Goal: Transaction & Acquisition: Purchase product/service

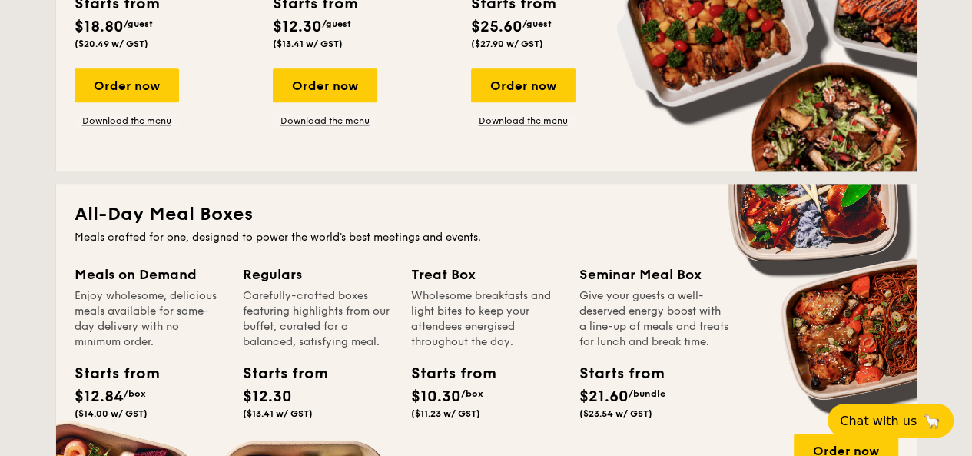
scroll to position [846, 0]
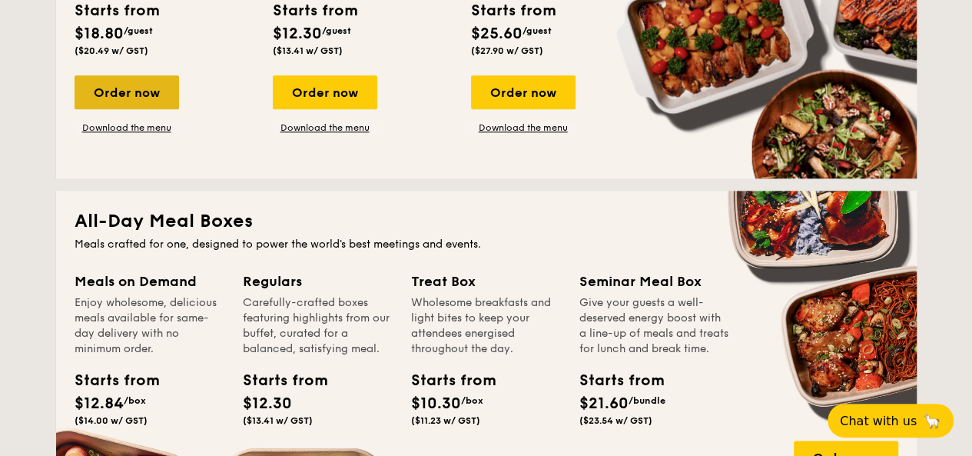
click at [152, 101] on div "Order now" at bounding box center [127, 92] width 105 height 34
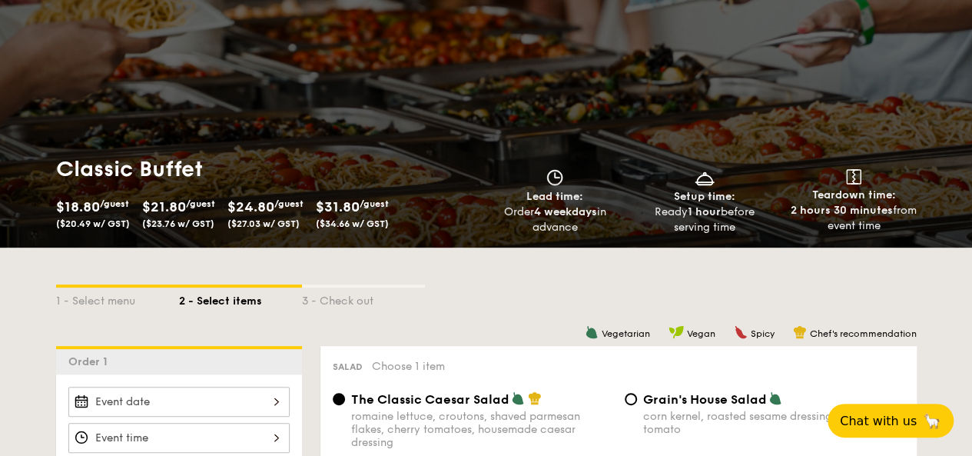
scroll to position [384, 0]
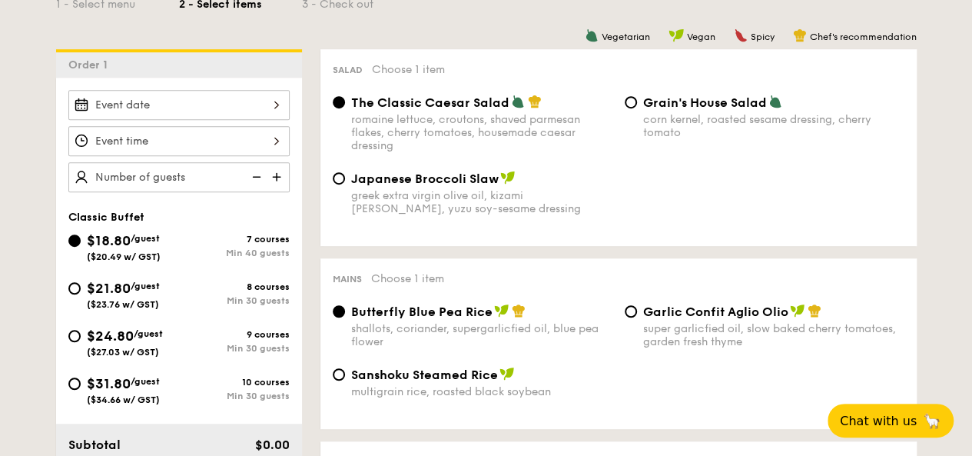
click at [108, 288] on span "$21.80" at bounding box center [109, 288] width 44 height 17
click at [81, 288] on input "$21.80 /guest ($23.76 w/ GST) 8 courses Min 30 guests" at bounding box center [74, 288] width 12 height 12
radio input "true"
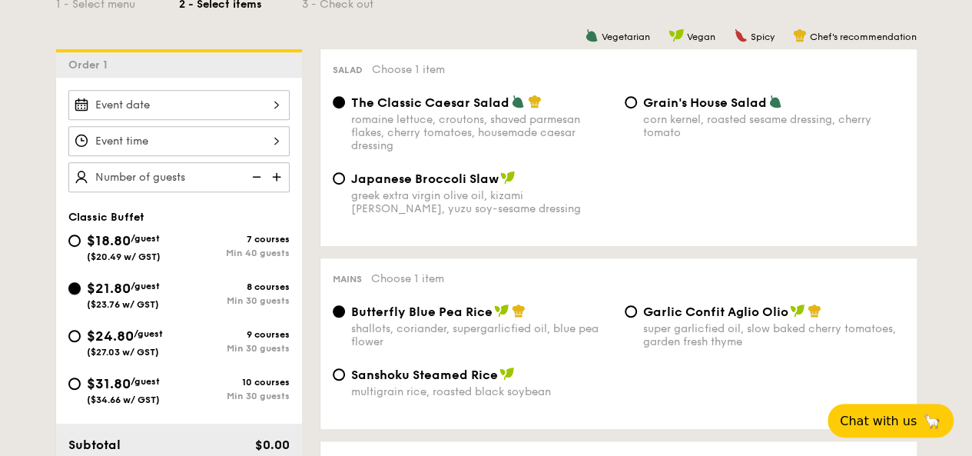
radio input "true"
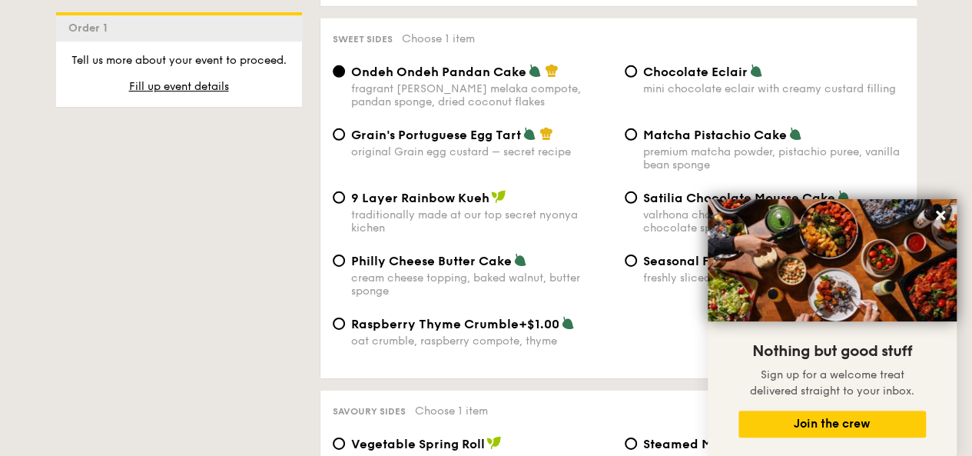
scroll to position [2229, 0]
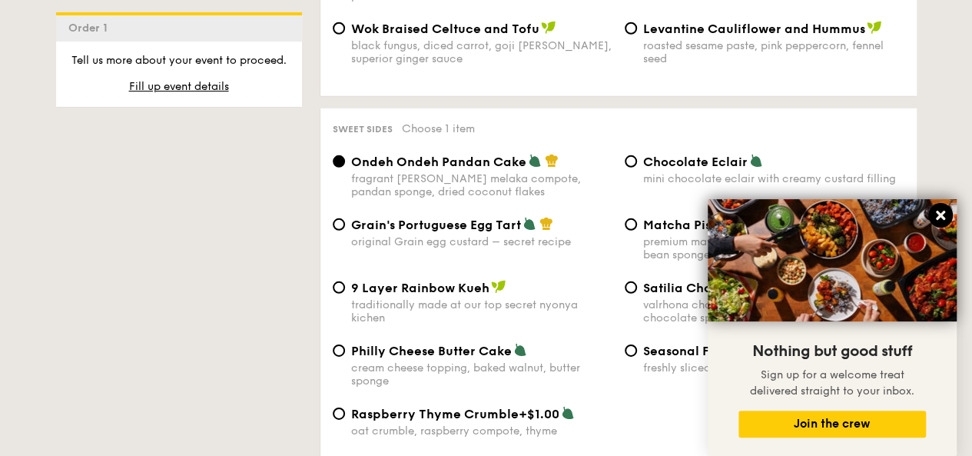
click at [943, 210] on icon at bounding box center [941, 215] width 14 height 14
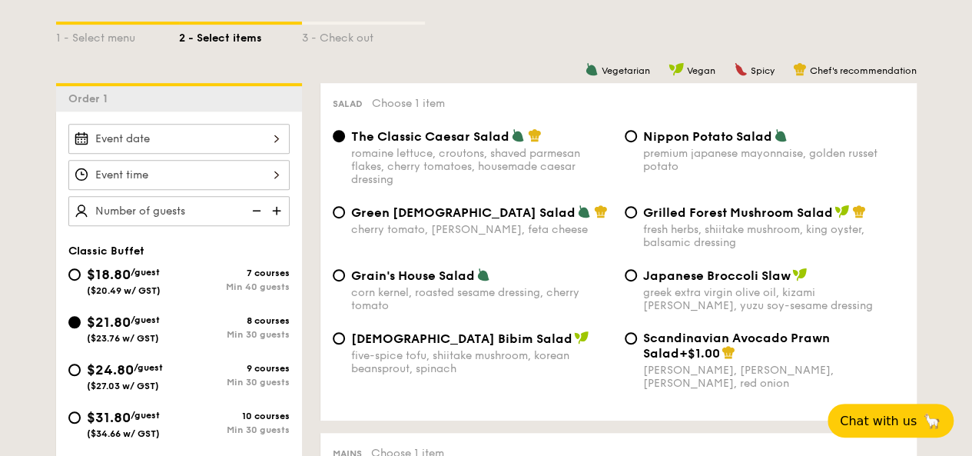
scroll to position [461, 0]
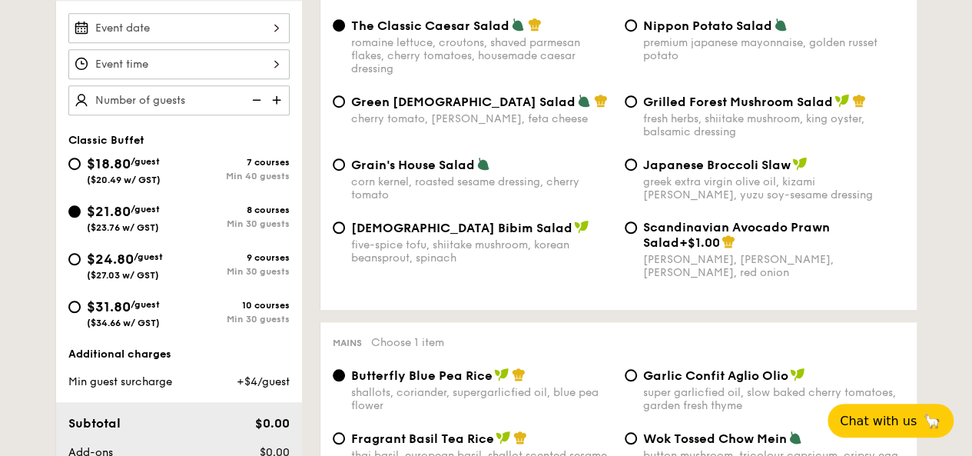
click at [149, 274] on span "($27.03 w/ GST)" at bounding box center [123, 275] width 72 height 11
click at [81, 265] on input "$24.80 /guest ($27.03 w/ GST) 9 courses Min 30 guests" at bounding box center [74, 259] width 12 height 12
radio input "true"
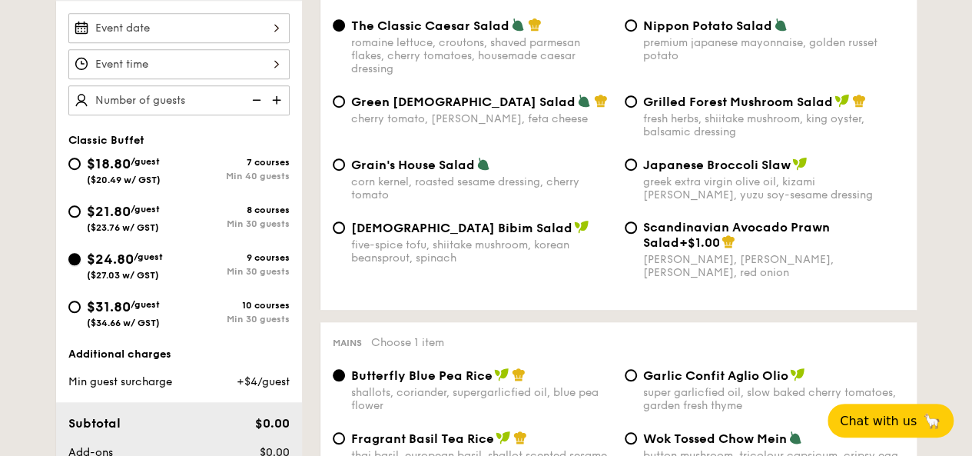
radio input "true"
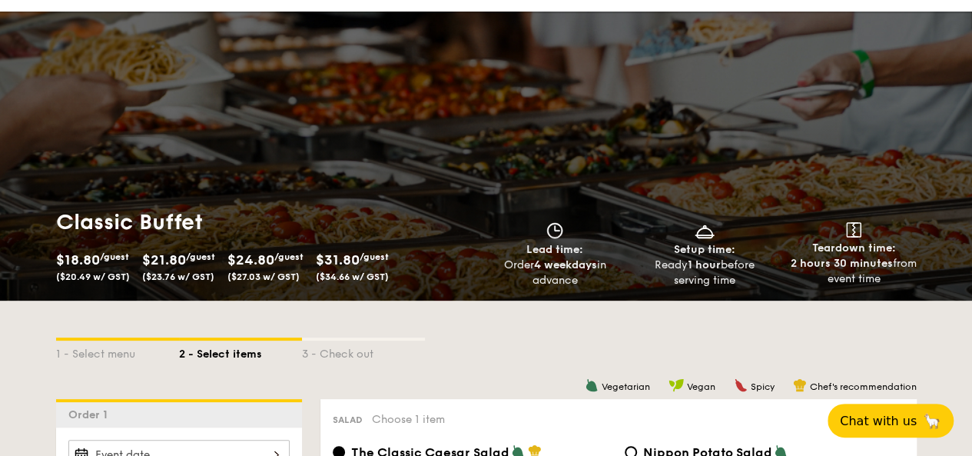
scroll to position [0, 0]
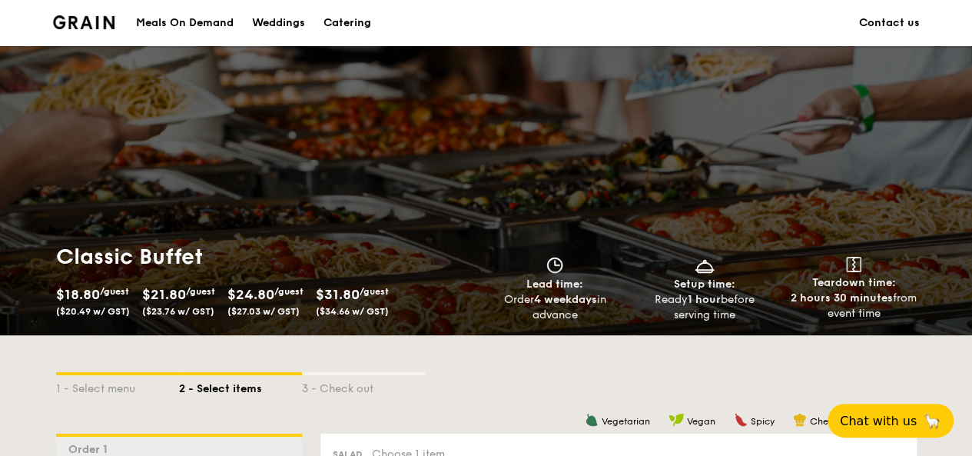
click at [55, 14] on li at bounding box center [90, 23] width 75 height 46
click at [78, 27] on img at bounding box center [84, 22] width 62 height 14
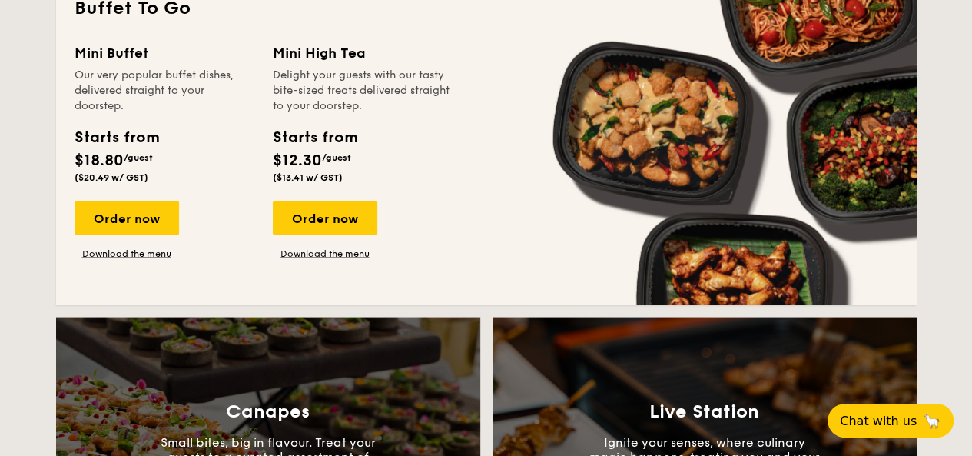
scroll to position [1230, 0]
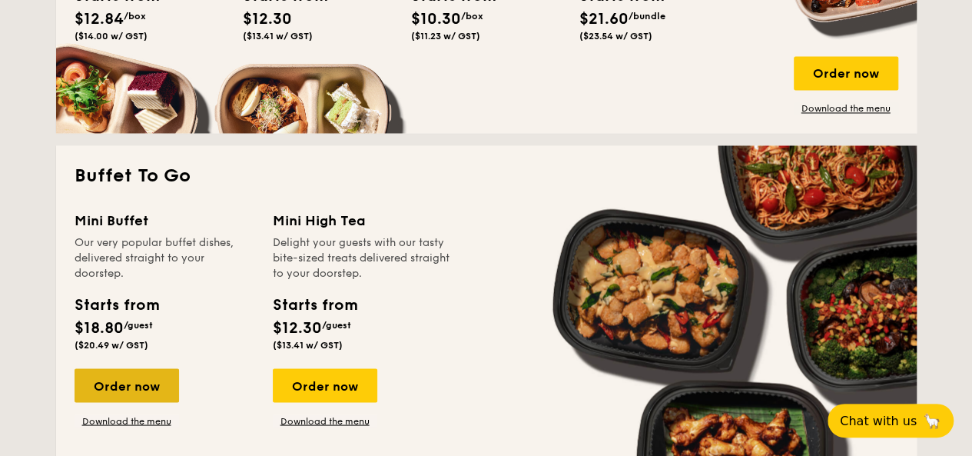
click at [153, 376] on div "Order now" at bounding box center [127, 385] width 105 height 34
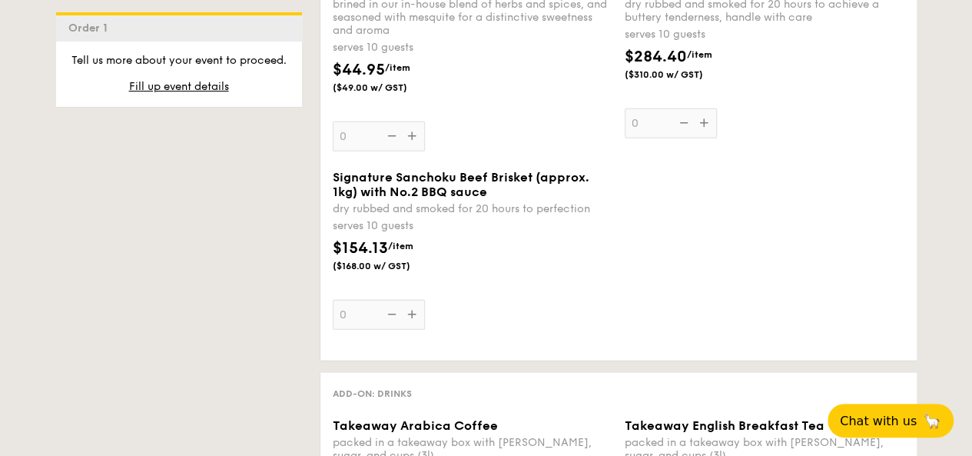
scroll to position [1768, 0]
